Goal: Task Accomplishment & Management: Use online tool/utility

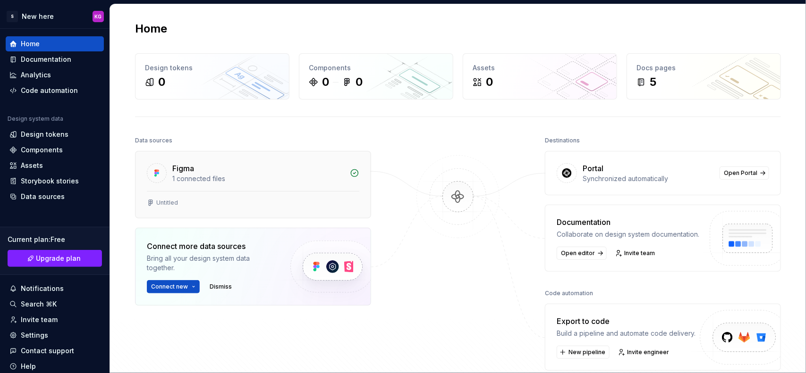
click at [306, 179] on div "1 connected files" at bounding box center [258, 178] width 172 height 9
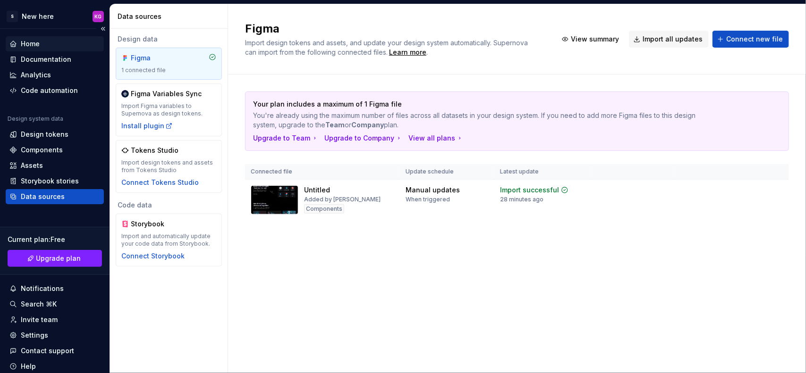
click at [50, 44] on div "Home" at bounding box center [54, 43] width 91 height 9
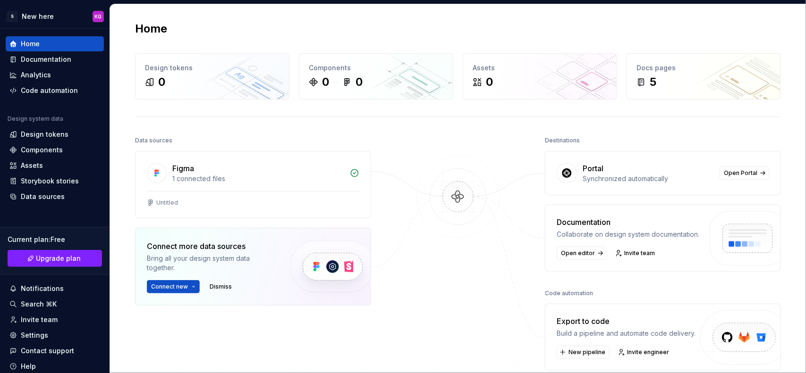
scroll to position [59, 0]
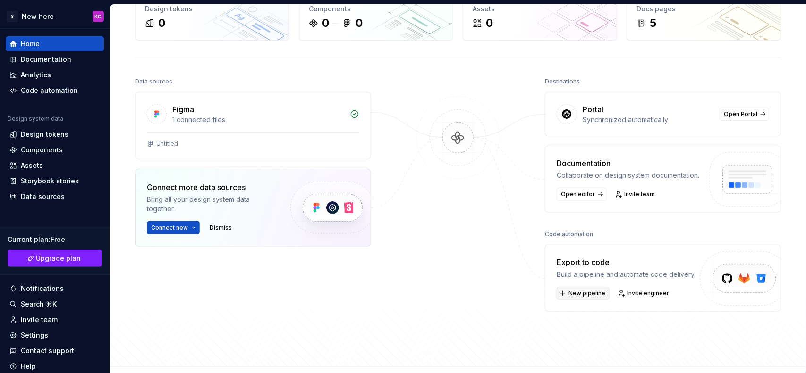
click at [580, 294] on span "New pipeline" at bounding box center [586, 294] width 37 height 8
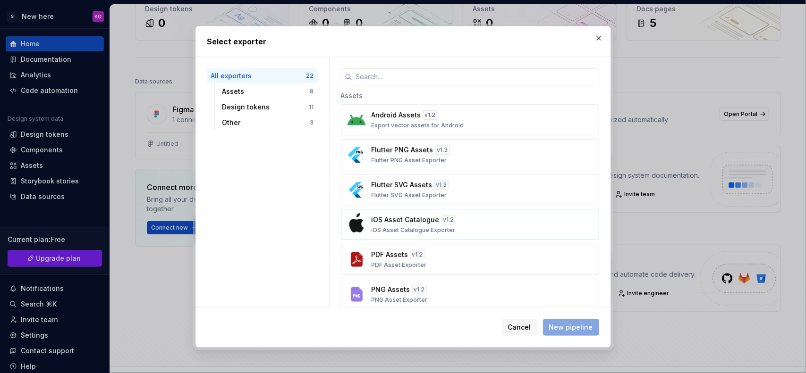
click at [424, 225] on div "iOS Asset Catalogue v 1.2 iOS Asset Catalogue Exporter" at bounding box center [466, 224] width 191 height 19
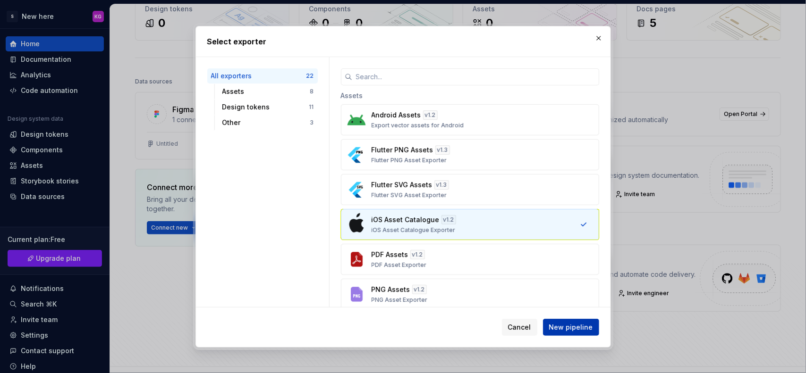
click at [581, 332] on button "New pipeline" at bounding box center [571, 327] width 56 height 17
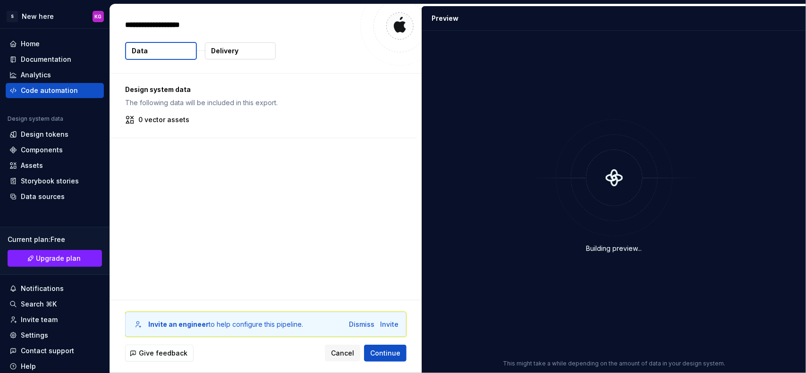
click at [255, 190] on div "Design system data The following data will be included in this export. 0 vector…" at bounding box center [265, 187] width 311 height 227
click at [362, 325] on div "Dismiss" at bounding box center [361, 324] width 25 height 9
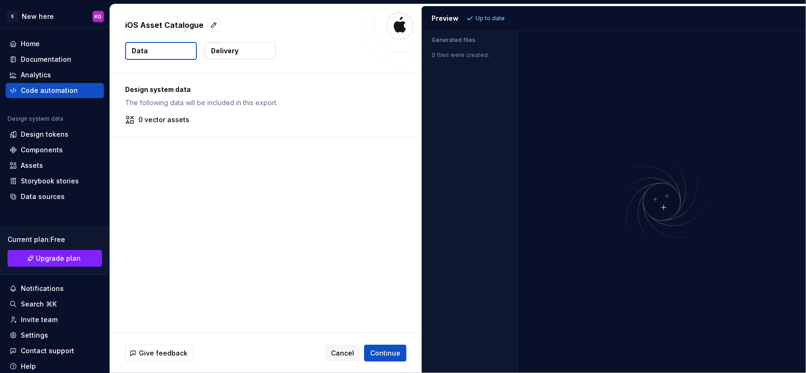
click at [230, 105] on p "The following data will be included in this export." at bounding box center [263, 102] width 277 height 9
click at [392, 349] on span "Continue" at bounding box center [385, 353] width 30 height 9
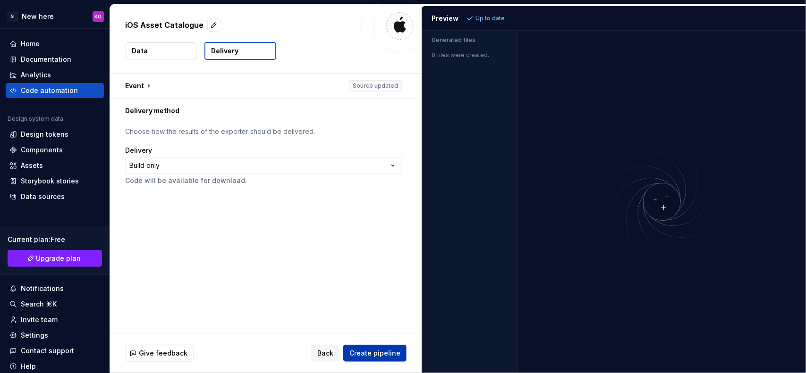
click at [380, 350] on span "Create pipeline" at bounding box center [374, 353] width 51 height 9
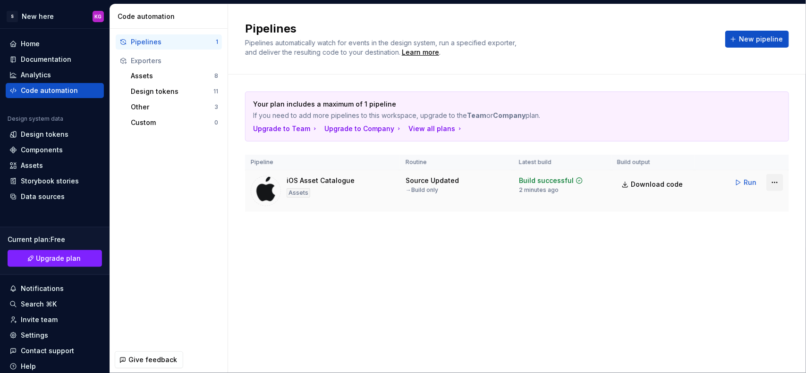
click at [768, 183] on html "S New here KG Home Documentation Analytics Code automation Design system data D…" at bounding box center [403, 186] width 806 height 373
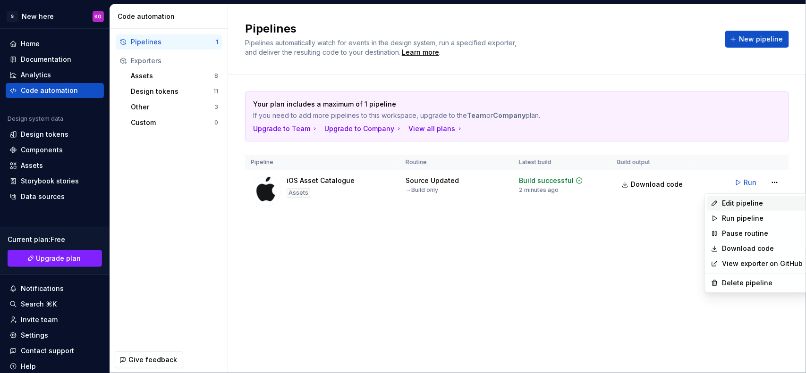
click at [758, 197] on div "Edit pipeline" at bounding box center [757, 203] width 100 height 15
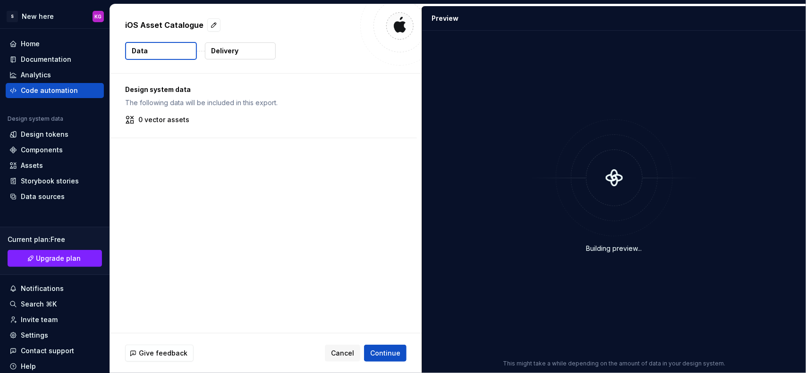
click at [236, 51] on p "Delivery" at bounding box center [224, 50] width 27 height 9
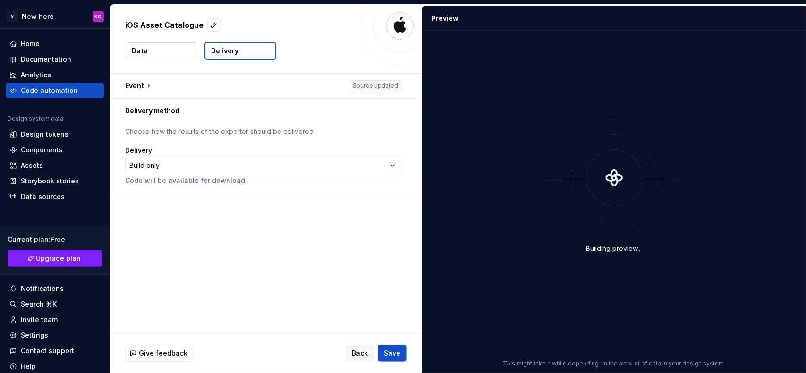
click at [155, 53] on button "Data" at bounding box center [161, 50] width 71 height 17
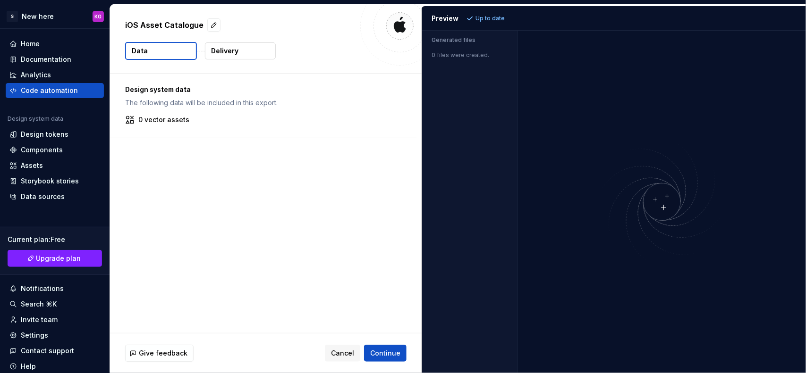
click at [213, 58] on button "Delivery" at bounding box center [240, 50] width 71 height 17
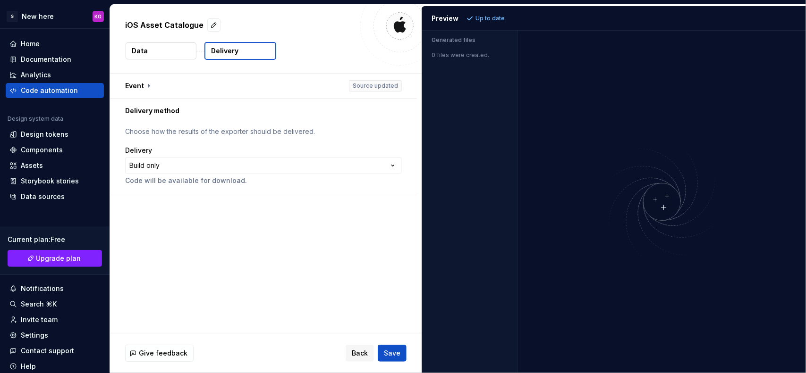
click at [171, 58] on button "Data" at bounding box center [161, 50] width 71 height 17
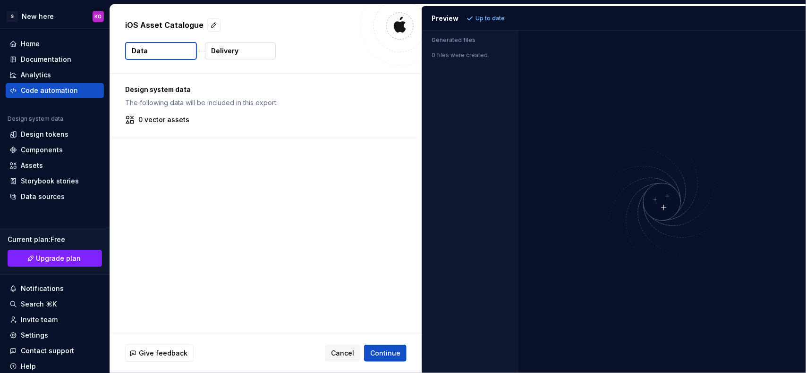
click at [168, 118] on p "0 vector assets" at bounding box center [163, 119] width 51 height 9
click at [169, 97] on div "Design system data The following data will be included in this export." at bounding box center [263, 96] width 277 height 23
click at [338, 354] on span "Cancel" at bounding box center [342, 353] width 23 height 9
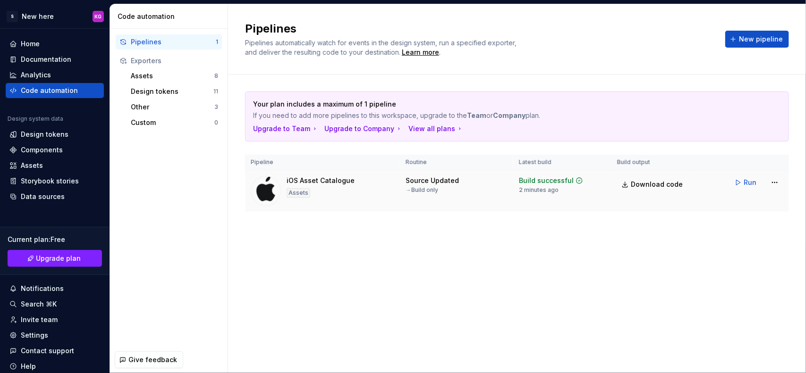
click at [783, 180] on td "Run" at bounding box center [741, 182] width 94 height 25
click at [777, 185] on html "S New here KG Home Documentation Analytics Code automation Design system data D…" at bounding box center [403, 186] width 806 height 373
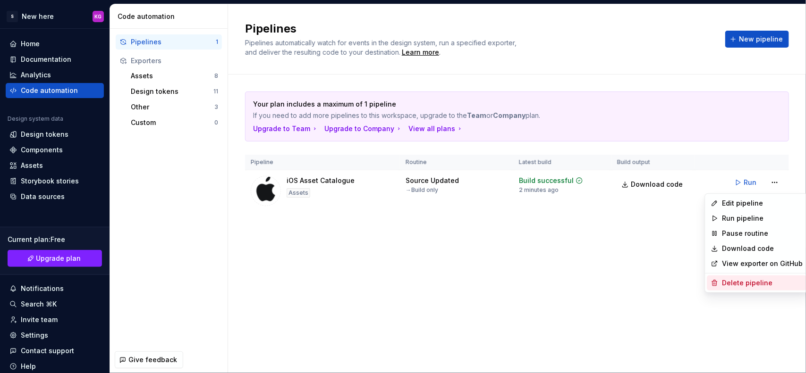
click at [734, 286] on div "Delete pipeline" at bounding box center [762, 282] width 81 height 9
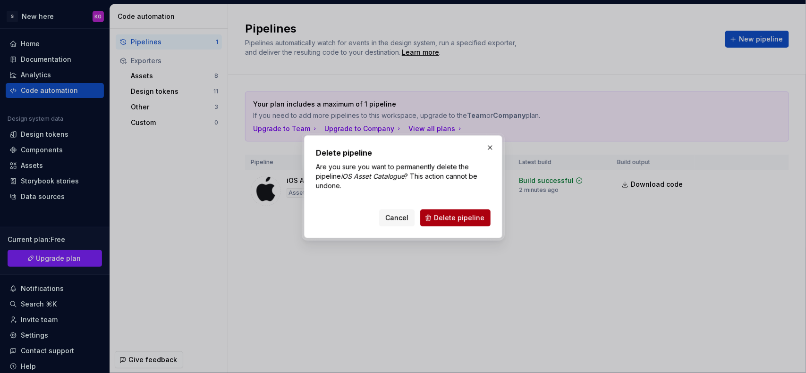
click at [445, 220] on span "Delete pipeline" at bounding box center [459, 217] width 50 height 9
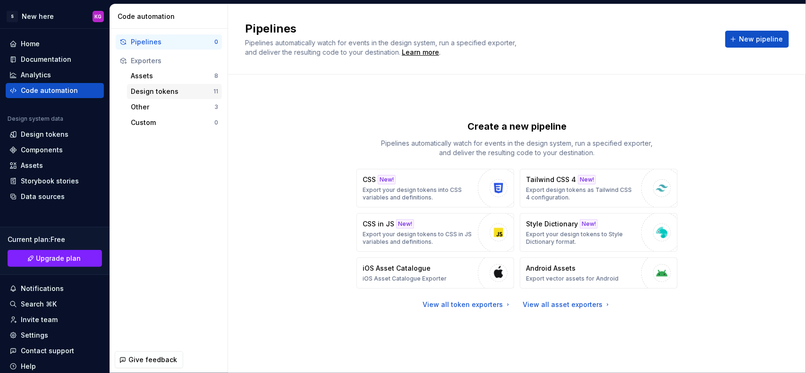
click at [171, 97] on div "Design tokens 11" at bounding box center [174, 91] width 95 height 15
click at [173, 93] on div "Design tokens" at bounding box center [172, 91] width 83 height 9
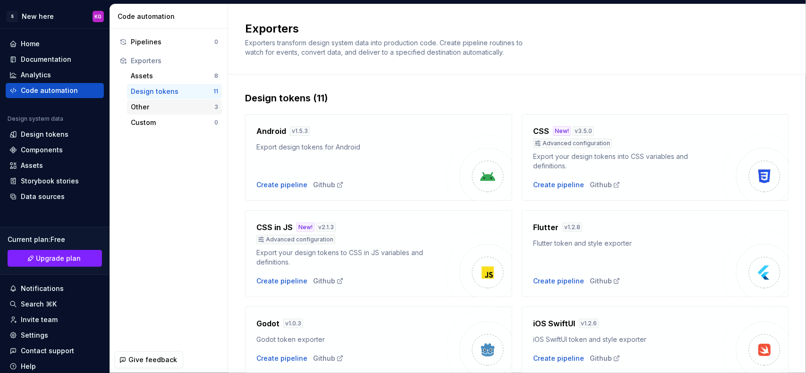
click at [168, 105] on div "Other" at bounding box center [173, 106] width 84 height 9
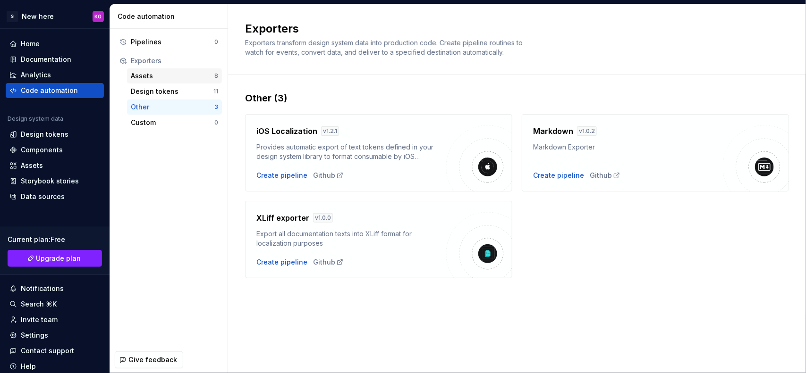
click at [171, 75] on div "Assets" at bounding box center [173, 75] width 84 height 9
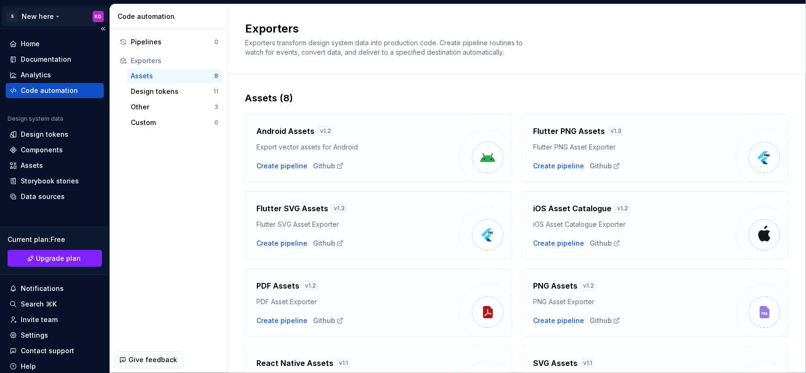
click at [31, 12] on html "S New here KG Home Documentation Analytics Code automation Design system data D…" at bounding box center [403, 186] width 806 height 373
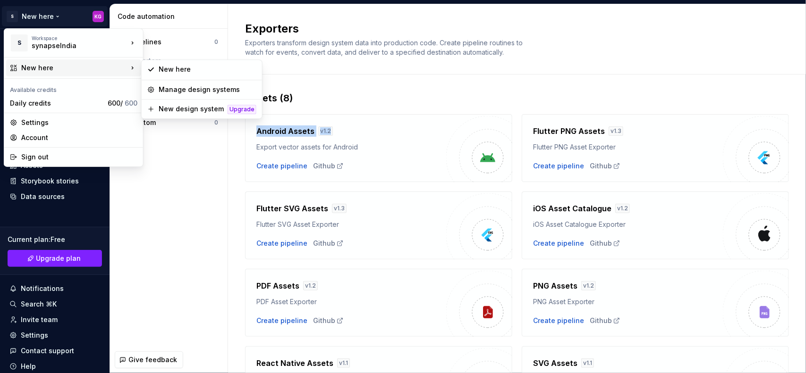
click at [375, 104] on html "S New here KG Home Documentation Analytics Code automation Design system data D…" at bounding box center [403, 186] width 806 height 373
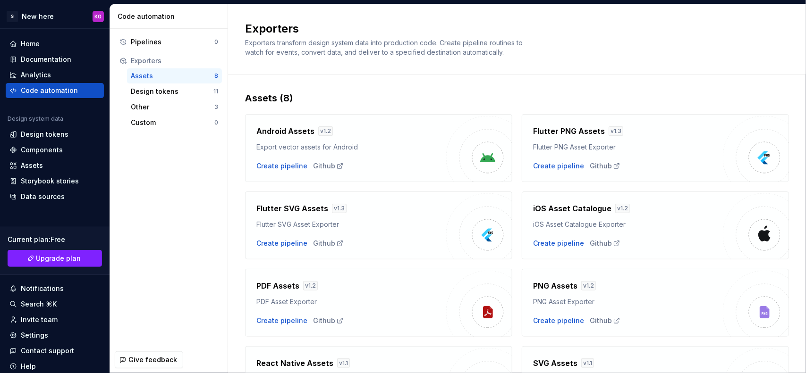
click at [216, 178] on div "Pipelines 0 Exporters Assets 8 Design tokens 11 Other 3 Custom 0" at bounding box center [169, 188] width 118 height 318
click at [185, 92] on div "Design tokens" at bounding box center [172, 91] width 83 height 9
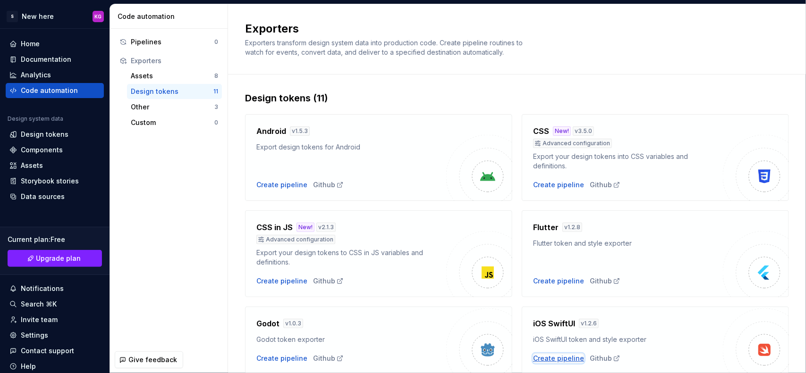
click at [554, 360] on div "Create pipeline" at bounding box center [558, 358] width 51 height 9
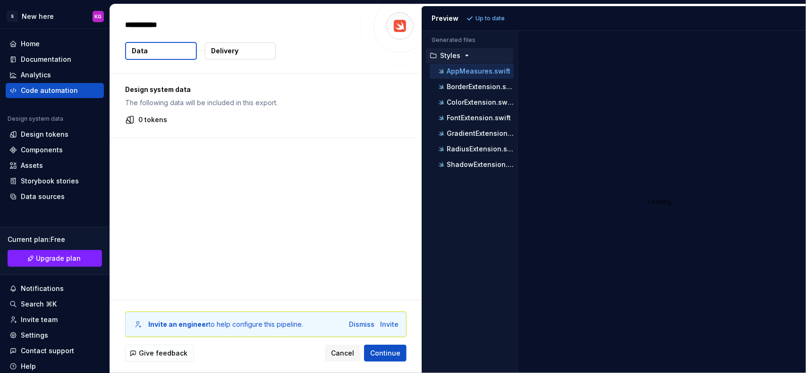
type textarea "*"
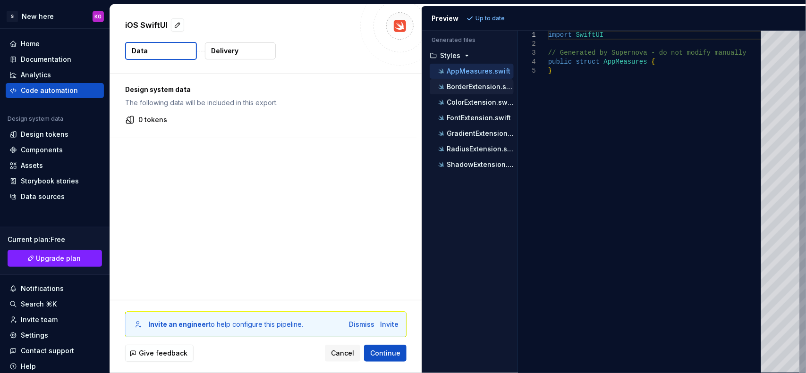
click at [486, 87] on p "BorderExtension.swift" at bounding box center [479, 87] width 67 height 8
click at [485, 97] on div "ColorExtension.swift" at bounding box center [471, 102] width 84 height 15
click at [485, 102] on p "ColorExtension.swift" at bounding box center [479, 103] width 67 height 8
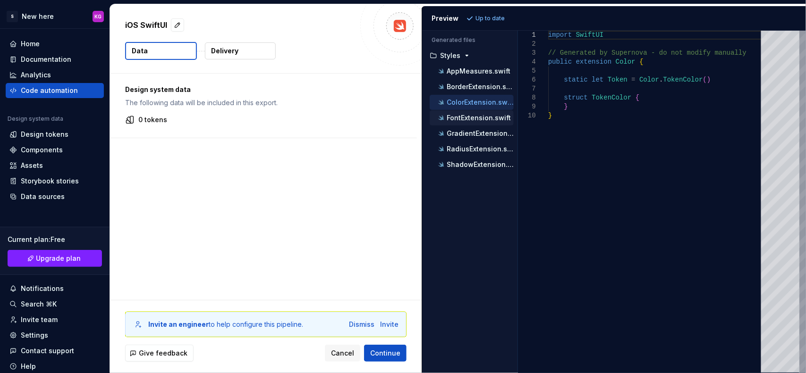
click at [485, 120] on p "FontExtension.swift" at bounding box center [478, 118] width 64 height 8
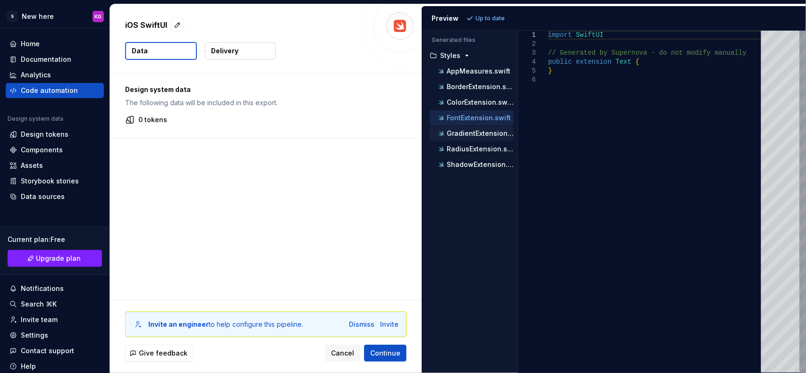
click at [480, 133] on p "GradientExtension.swift" at bounding box center [479, 134] width 67 height 8
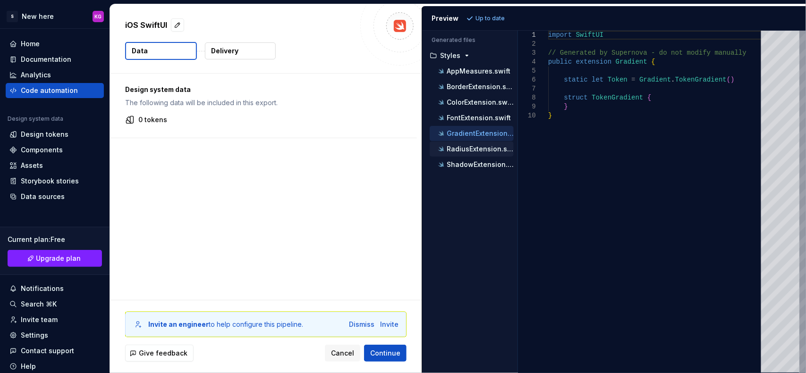
click at [477, 152] on p "RadiusExtension.swift" at bounding box center [479, 149] width 67 height 8
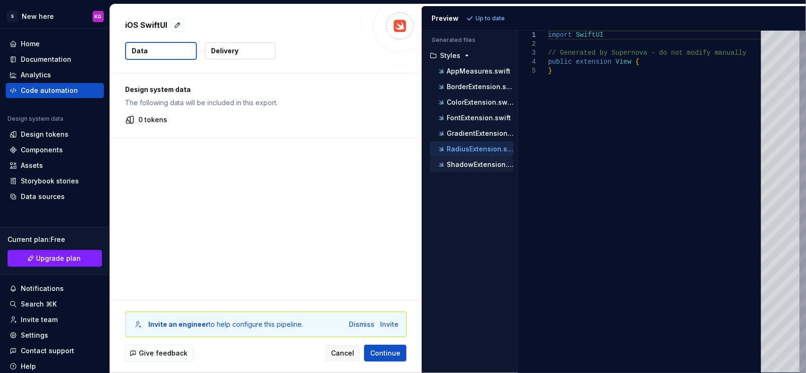
click at [473, 164] on p "ShadowExtension.swift" at bounding box center [479, 165] width 67 height 8
click at [469, 63] on div "Styles" at bounding box center [470, 55] width 88 height 15
click at [295, 132] on div "Design system data The following data will be included in this export. 0 tokens" at bounding box center [263, 106] width 307 height 64
click at [352, 329] on div "Dismiss" at bounding box center [361, 324] width 25 height 9
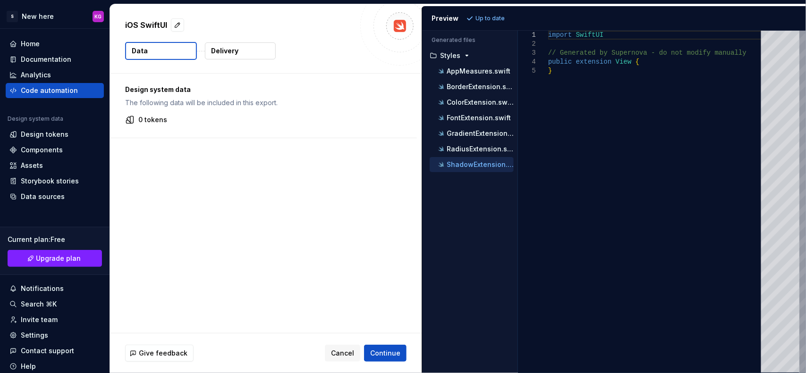
click at [485, 15] on p "Up to date" at bounding box center [489, 19] width 29 height 8
click at [443, 21] on div "Preview" at bounding box center [444, 18] width 27 height 9
click at [411, 21] on div at bounding box center [399, 25] width 79 height 79
click at [468, 57] on icon "button" at bounding box center [467, 56] width 8 height 8
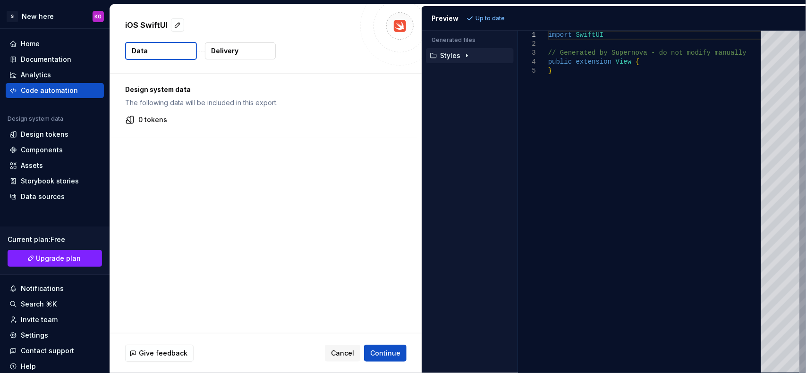
click at [468, 57] on icon "button" at bounding box center [467, 56] width 8 height 8
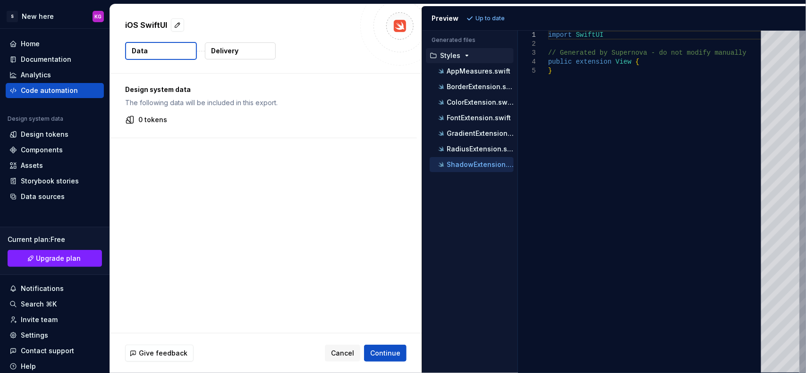
click at [468, 57] on icon "button" at bounding box center [467, 56] width 8 height 8
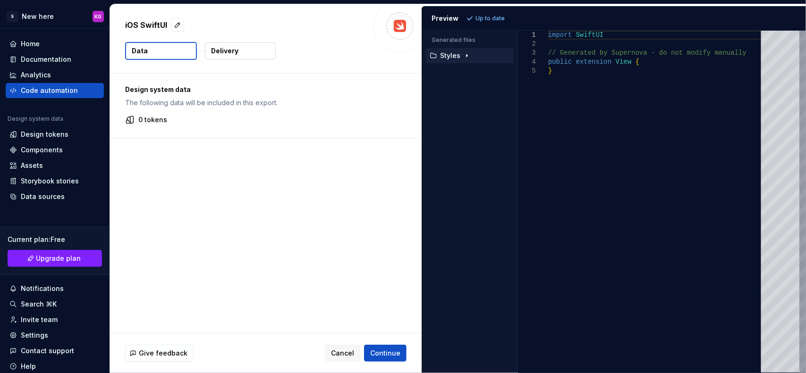
click at [468, 57] on icon "button" at bounding box center [467, 56] width 8 height 8
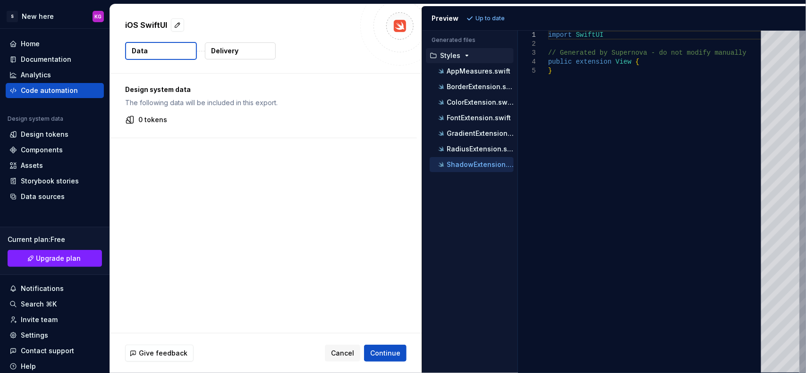
click at [468, 57] on icon "button" at bounding box center [467, 56] width 8 height 8
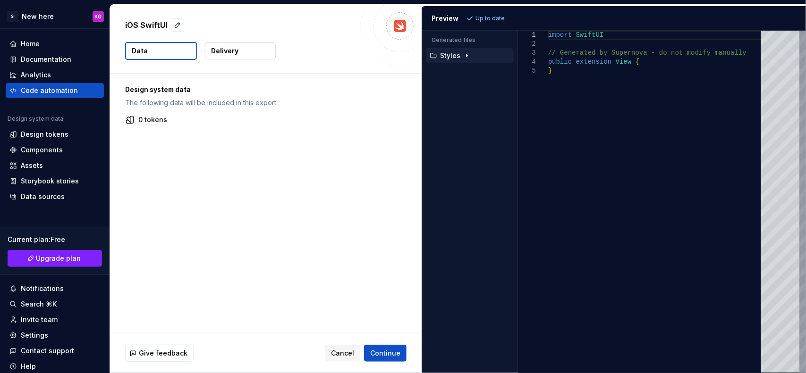
click at [468, 57] on icon "button" at bounding box center [467, 56] width 8 height 8
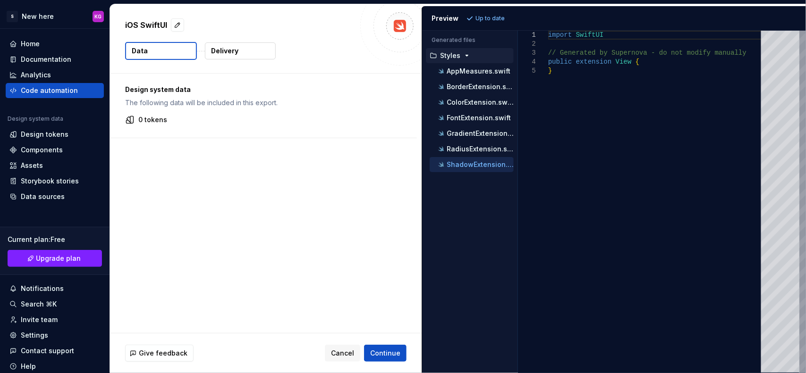
click at [468, 57] on icon "button" at bounding box center [467, 56] width 8 height 8
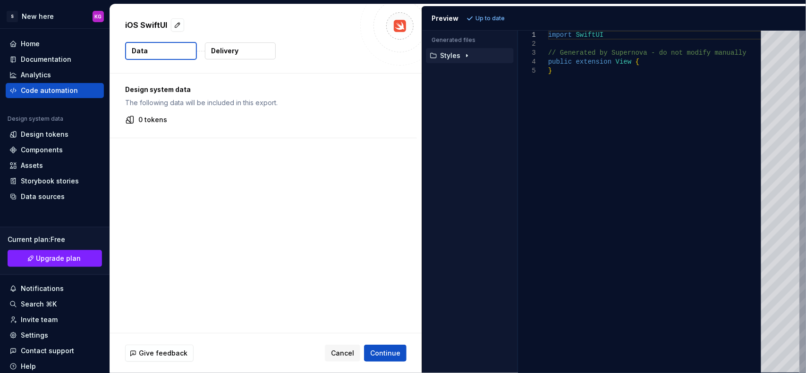
click at [468, 57] on icon "button" at bounding box center [467, 56] width 8 height 8
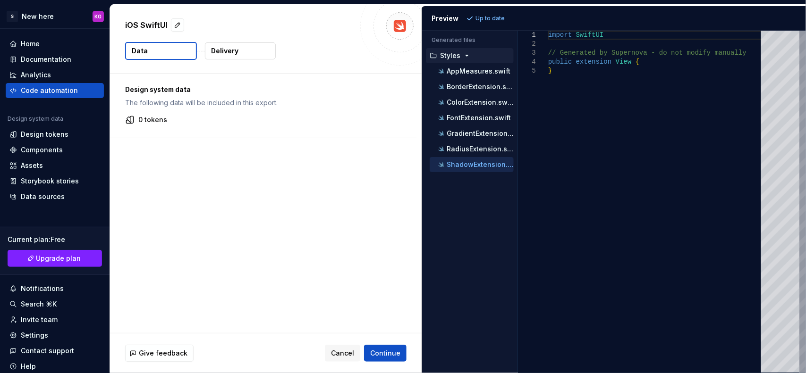
click at [468, 57] on icon "button" at bounding box center [467, 56] width 8 height 8
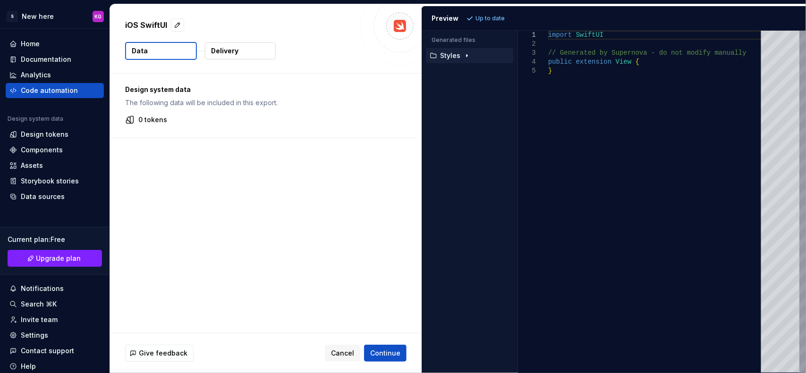
click at [468, 57] on icon "button" at bounding box center [467, 56] width 8 height 8
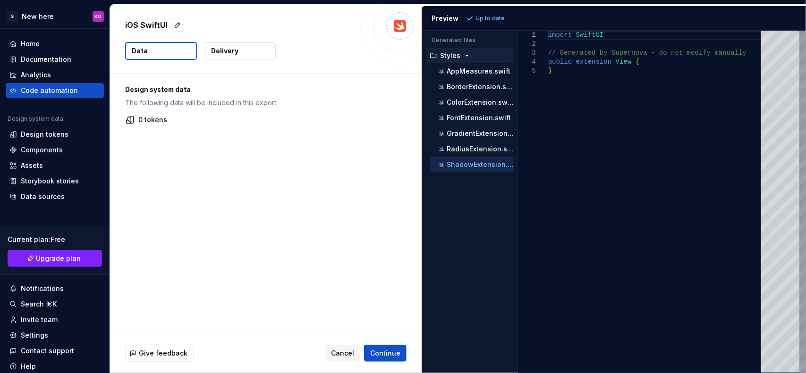
scroll to position [0, 3]
click at [640, 59] on div "import SwiftUI // Generated by Supernova - do not modify manually public extens…" at bounding box center [657, 202] width 218 height 343
click at [626, 86] on div "import SwiftUI // Generated by Supernova - do not modify manually public extens…" at bounding box center [657, 202] width 218 height 343
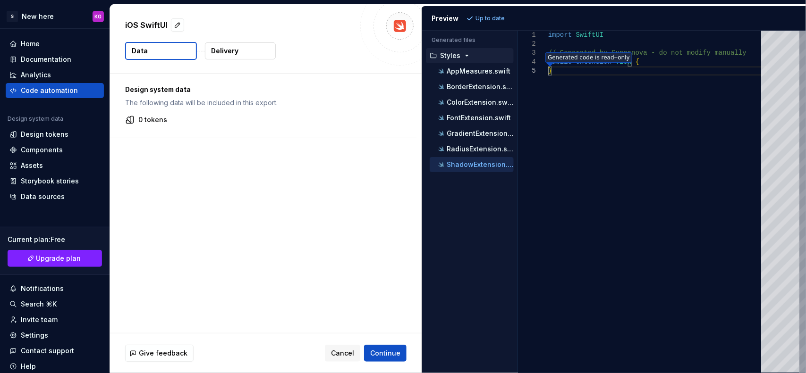
click at [570, 53] on div "Generated code is read‒only" at bounding box center [588, 57] width 87 height 10
click at [642, 60] on div "import SwiftUI // Generated by Supernova - do not modify manually public extens…" at bounding box center [657, 202] width 218 height 343
drag, startPoint x: 583, startPoint y: 134, endPoint x: 567, endPoint y: 197, distance: 65.1
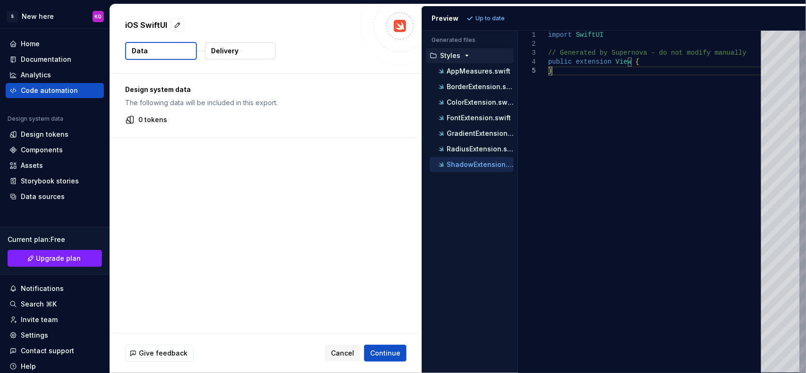
click at [567, 197] on div "import SwiftUI // Generated by Supernova - do not modify manually public extens…" at bounding box center [657, 202] width 218 height 343
click at [477, 76] on div "AppMeasures.swift" at bounding box center [474, 71] width 77 height 9
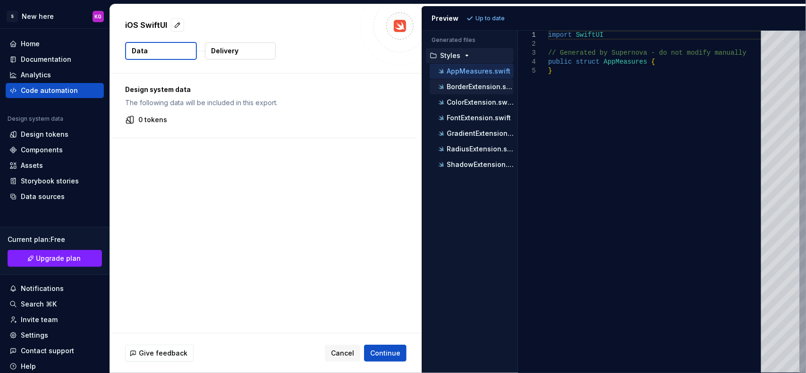
click at [487, 86] on p "BorderExtension.swift" at bounding box center [479, 87] width 67 height 8
click at [487, 99] on p "ColorExtension.swift" at bounding box center [479, 103] width 67 height 8
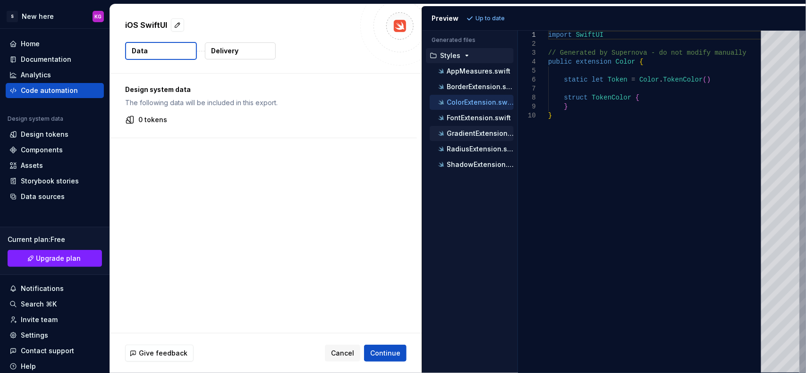
click at [487, 130] on div "GradientExtension.swift" at bounding box center [474, 133] width 77 height 9
click at [487, 121] on p "FontExtension.swift" at bounding box center [478, 118] width 64 height 8
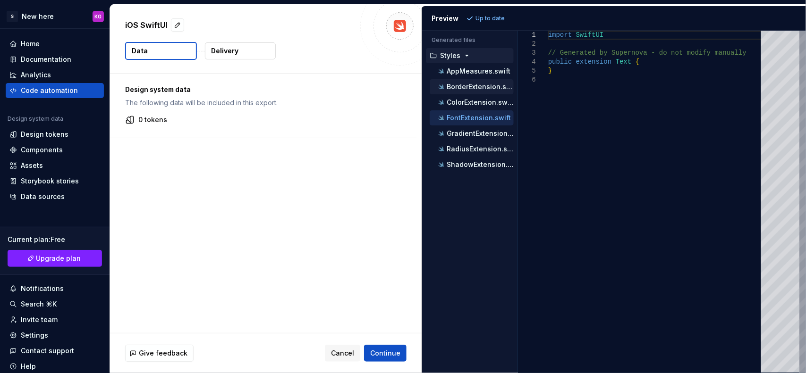
click at [458, 84] on p "BorderExtension.swift" at bounding box center [479, 87] width 67 height 8
click at [463, 99] on p "ColorExtension.swift" at bounding box center [479, 103] width 67 height 8
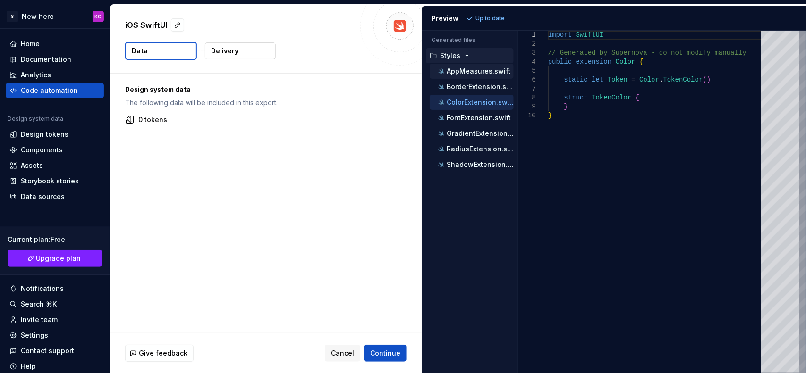
click at [464, 74] on p "AppMeasures.swift" at bounding box center [478, 71] width 64 height 8
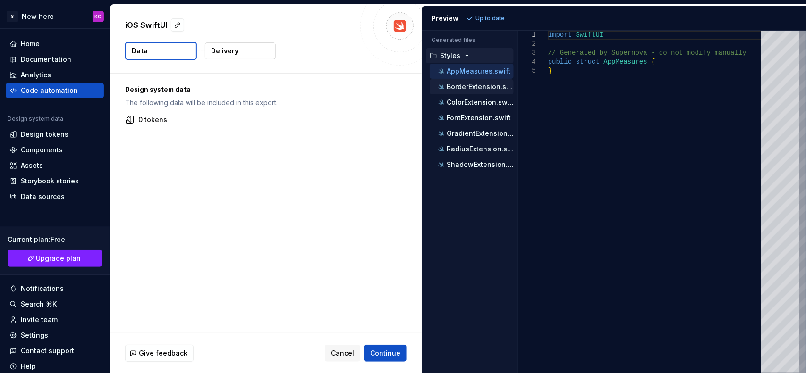
click at [464, 85] on p "BorderExtension.swift" at bounding box center [479, 87] width 67 height 8
click at [468, 76] on div "AppMeasures.swift" at bounding box center [474, 71] width 77 height 9
click at [467, 102] on p "ColorExtension.swift" at bounding box center [479, 103] width 67 height 8
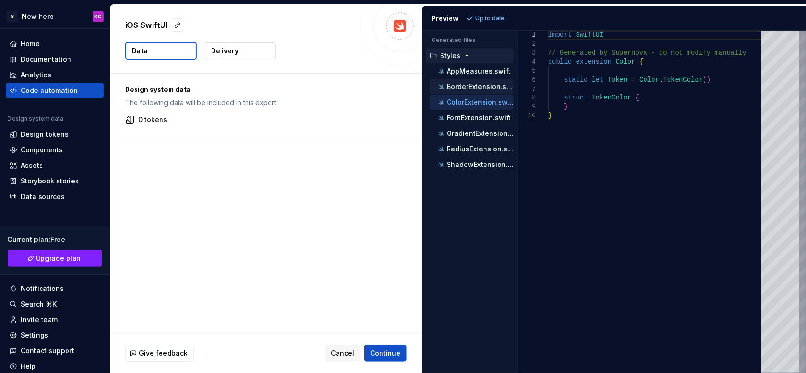
click at [475, 91] on p "BorderExtension.swift" at bounding box center [479, 87] width 67 height 8
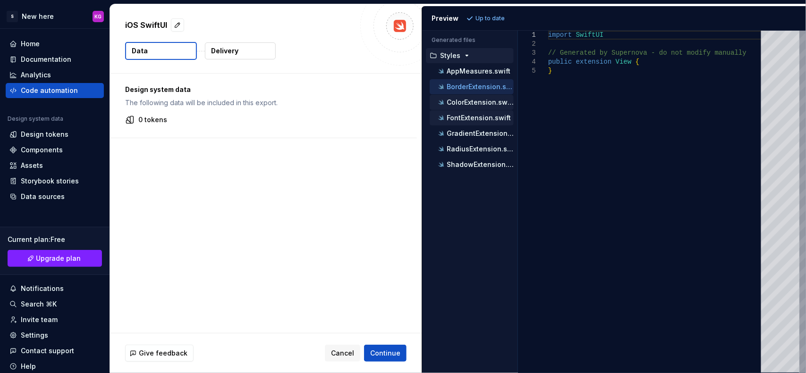
drag, startPoint x: 472, startPoint y: 104, endPoint x: 469, endPoint y: 120, distance: 16.9
click at [470, 117] on ul "AppMeasures.swift BorderExtension.swift ColorExtension.swift FontExtension.swif…" at bounding box center [470, 118] width 88 height 109
click at [468, 122] on p "FontExtension.swift" at bounding box center [478, 118] width 64 height 8
click at [484, 100] on p "ColorExtension.swift" at bounding box center [479, 103] width 67 height 8
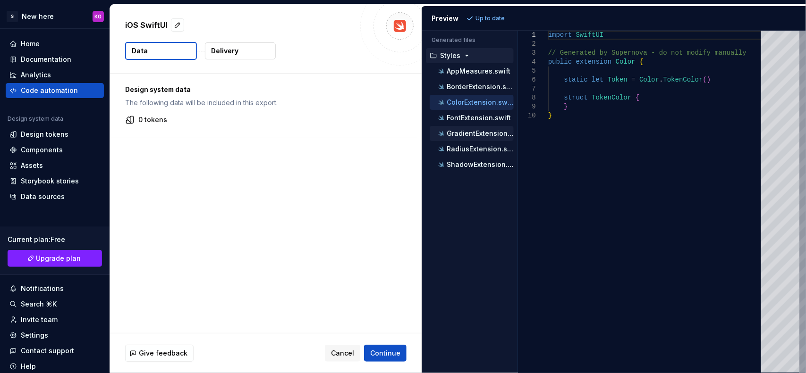
click at [457, 135] on p "GradientExtension.swift" at bounding box center [479, 134] width 67 height 8
click at [459, 153] on p "RadiusExtension.swift" at bounding box center [479, 149] width 67 height 8
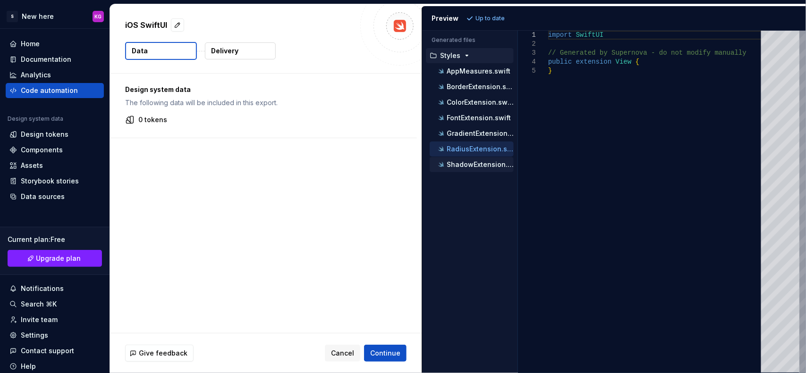
click at [469, 166] on p "ShadowExtension.swift" at bounding box center [479, 165] width 67 height 8
type textarea "**********"
